Goal: Information Seeking & Learning: Learn about a topic

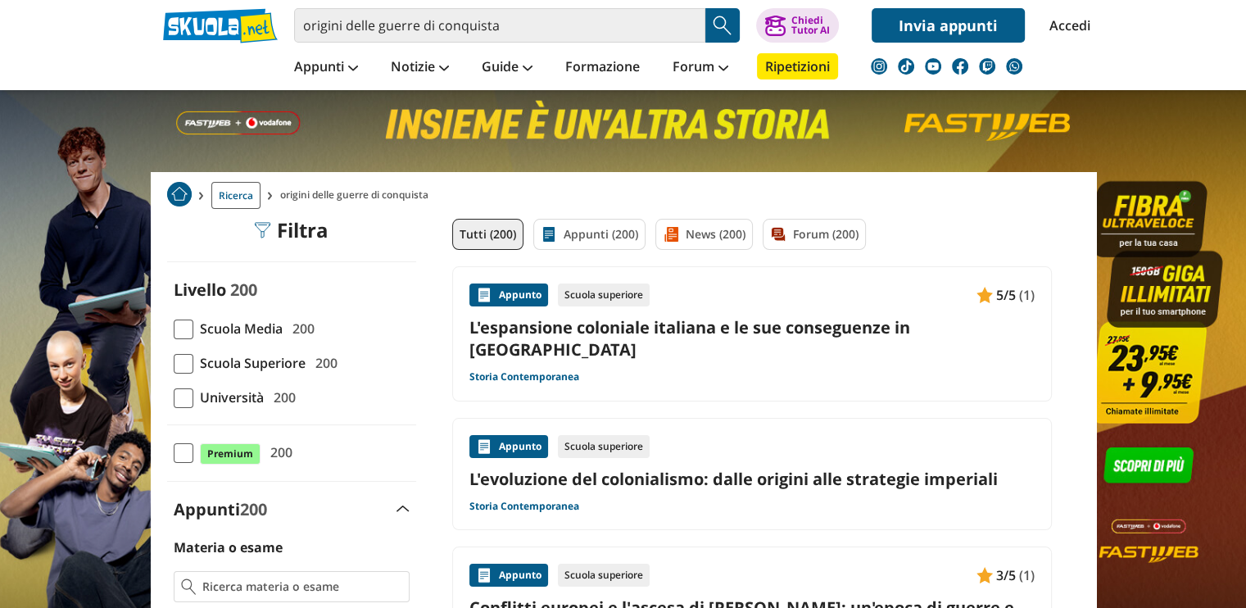
click at [184, 360] on span at bounding box center [184, 364] width 20 height 20
click at [174, 363] on input "Scuola Superiore 200" at bounding box center [174, 363] width 0 height 0
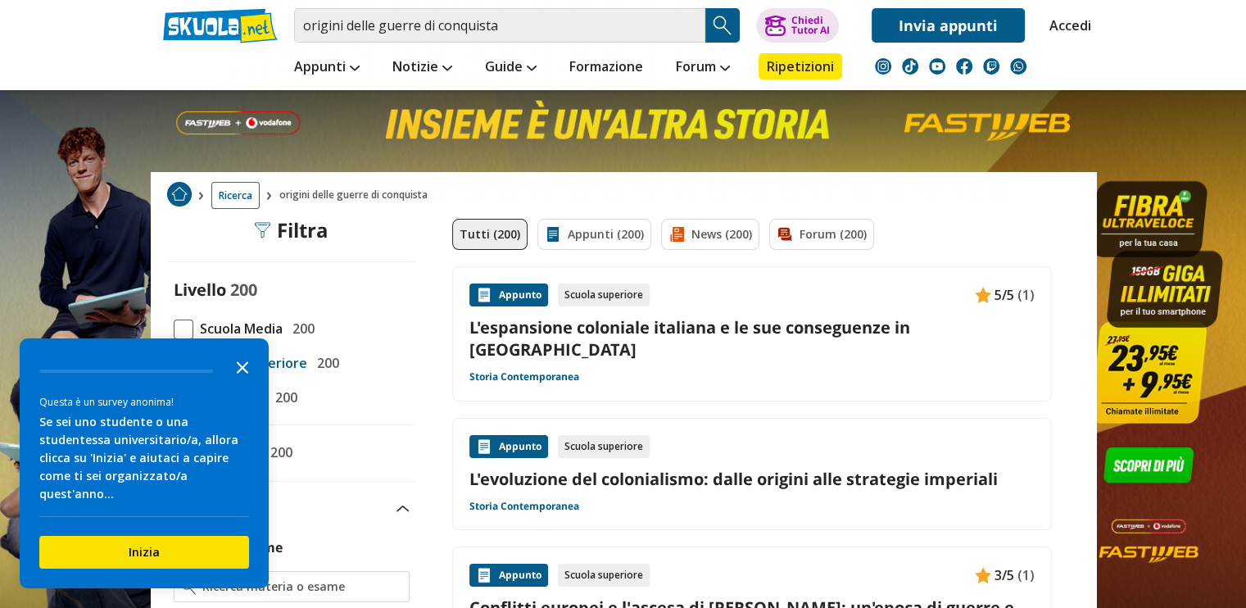
click at [246, 383] on icon "Close the survey" at bounding box center [242, 366] width 33 height 33
